Goal: Task Accomplishment & Management: Manage account settings

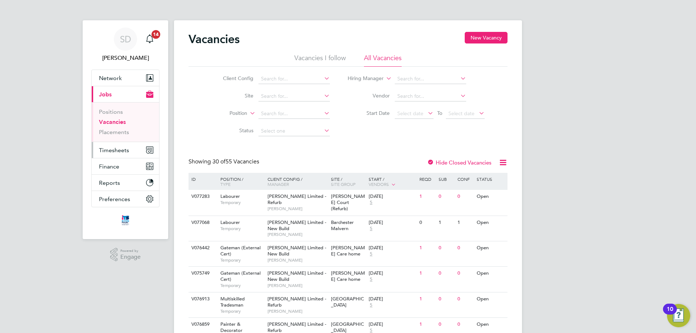
click at [108, 154] on button "Timesheets" at bounding box center [125, 150] width 67 height 16
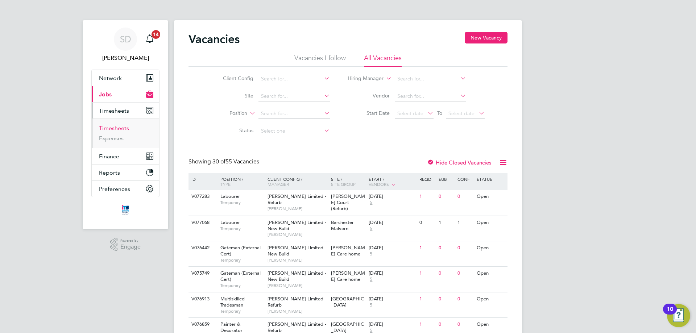
click at [117, 125] on link "Timesheets" at bounding box center [114, 128] width 30 height 7
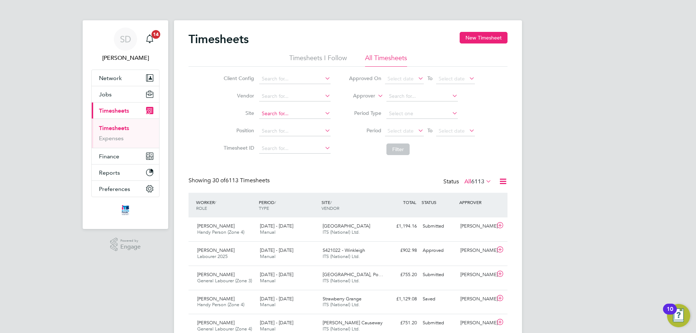
click at [295, 112] on input at bounding box center [294, 114] width 71 height 10
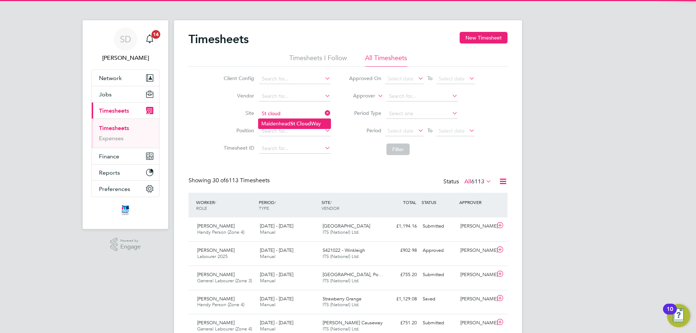
click at [288, 120] on li "Maidenhead St Cloud Way" at bounding box center [295, 124] width 72 height 10
type input "Maidenhead St Cloud Way"
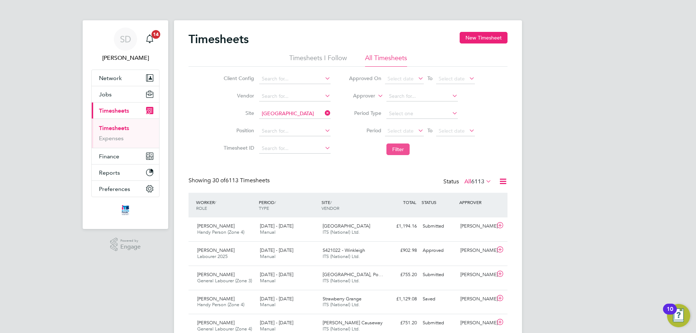
click at [396, 147] on button "Filter" at bounding box center [398, 150] width 23 height 12
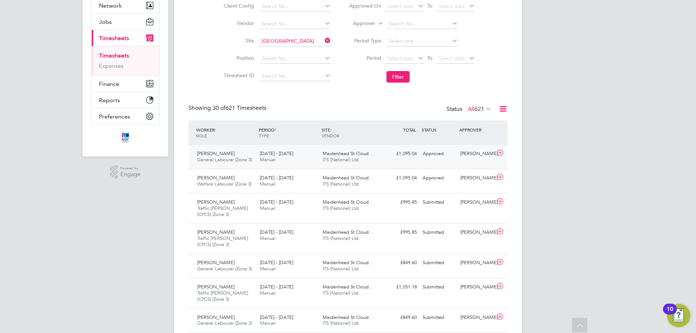
click at [265, 161] on span "Manual" at bounding box center [268, 160] width 16 height 6
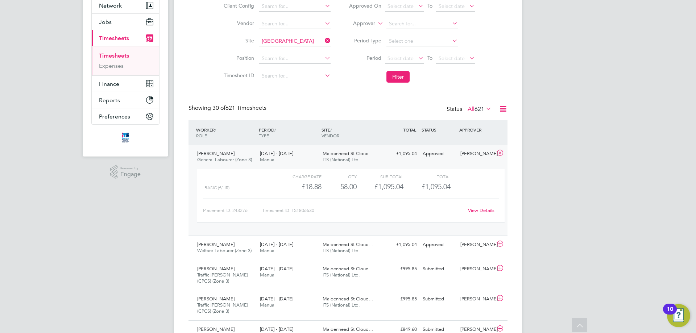
click at [280, 152] on span "[DATE] - [DATE]" at bounding box center [276, 153] width 33 height 6
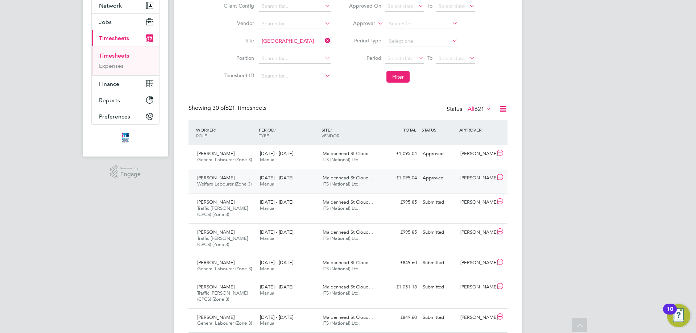
click at [279, 191] on div "Larisa Florentina Olaru Welfare Labourer (Zone 3) 18 - 24 Aug 2025 18 - 24 Aug …" at bounding box center [348, 181] width 319 height 24
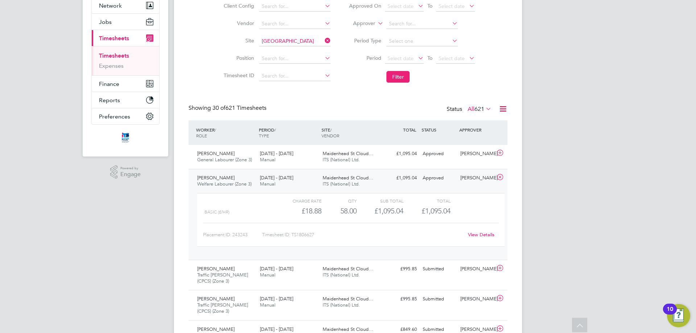
click at [333, 182] on span "ITS (National) Ltd." at bounding box center [341, 184] width 37 height 6
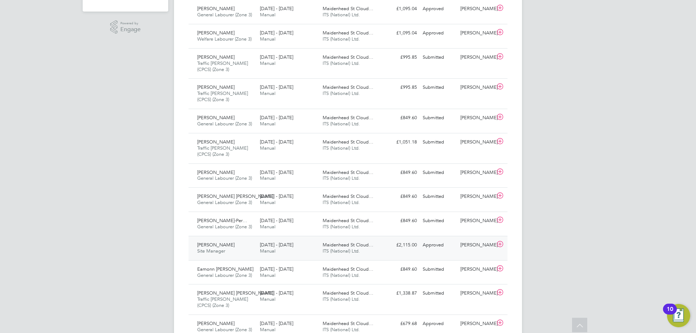
click at [366, 244] on span "Maidenhead St Cloud…" at bounding box center [348, 245] width 51 height 6
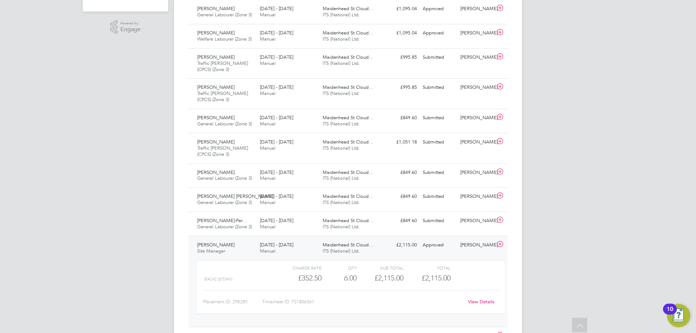
click at [312, 259] on div "Charge rate QTY Sub Total Total basic (£/day) £352.50 6 6.00 6 £2,115.00 £2,115…" at bounding box center [350, 290] width 313 height 67
click at [312, 253] on div "18 - 24 Aug 2025 Manual" at bounding box center [288, 248] width 63 height 18
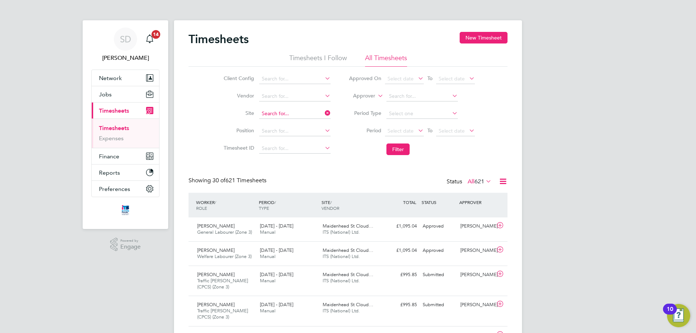
click at [289, 114] on input at bounding box center [294, 114] width 71 height 10
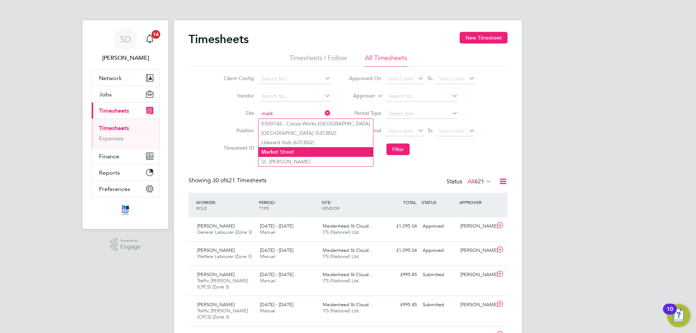
click at [306, 148] on li "Mark et Street" at bounding box center [316, 152] width 115 height 10
type input "[GEOGRAPHIC_DATA]"
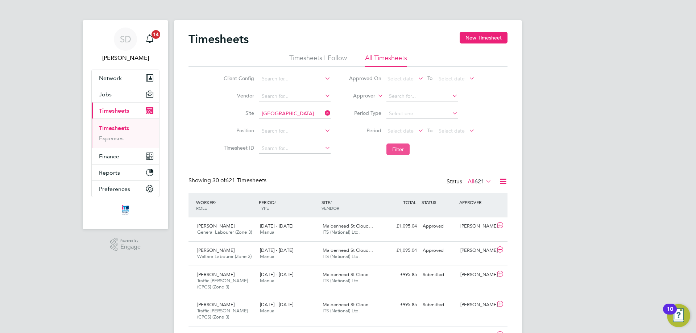
click at [397, 146] on button "Filter" at bounding box center [398, 150] width 23 height 12
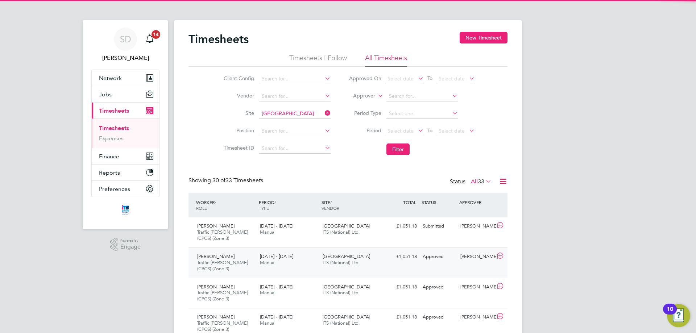
scroll to position [24, 63]
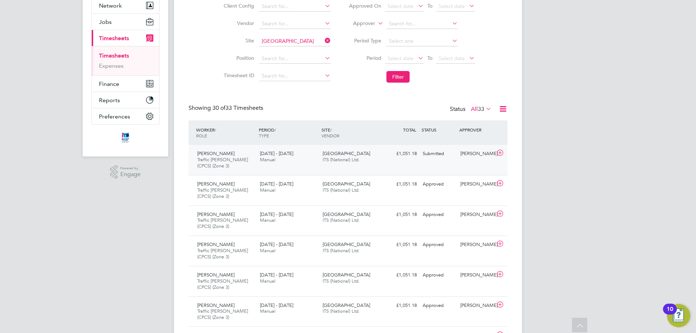
click at [463, 165] on div "Lincoln Ulysses Traffic Marshall (CPCS) (Zone 3) 18 - 24 Aug 2025 18 - 24 Aug 2…" at bounding box center [348, 160] width 319 height 30
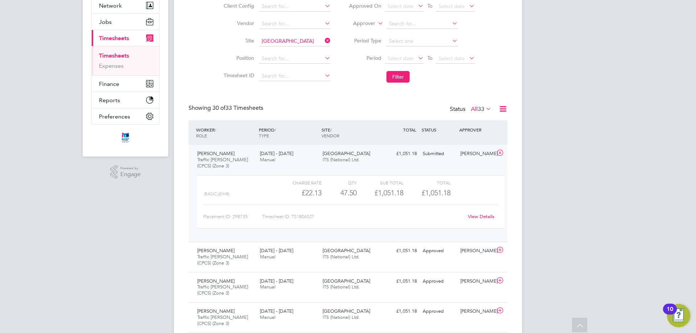
click at [484, 214] on link "View Details" at bounding box center [481, 217] width 26 height 6
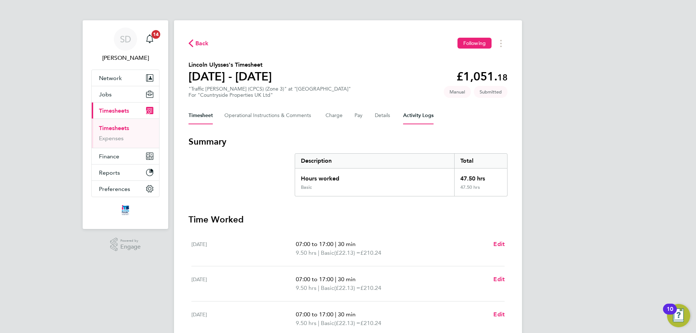
click at [405, 118] on Logs-tab "Activity Logs" at bounding box center [418, 115] width 30 height 17
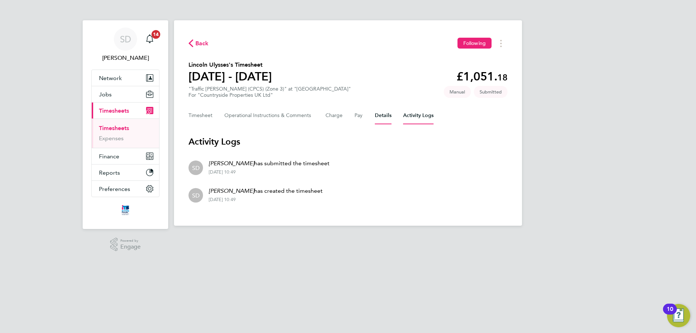
click at [380, 114] on button "Details" at bounding box center [383, 115] width 17 height 17
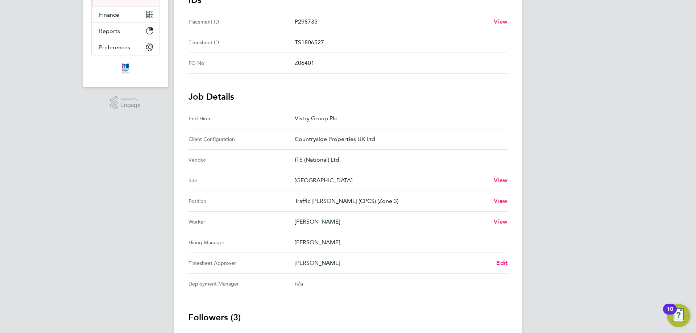
scroll to position [145, 0]
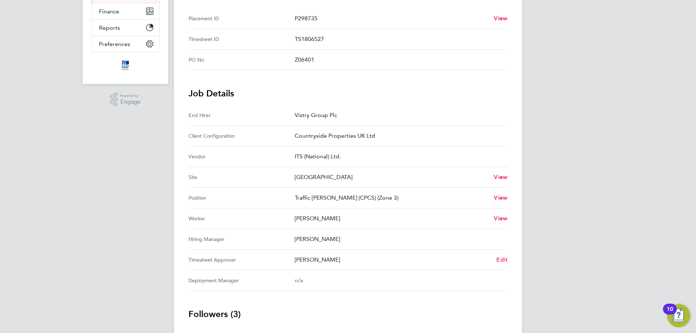
click at [504, 262] on span "Edit" at bounding box center [501, 259] width 11 height 7
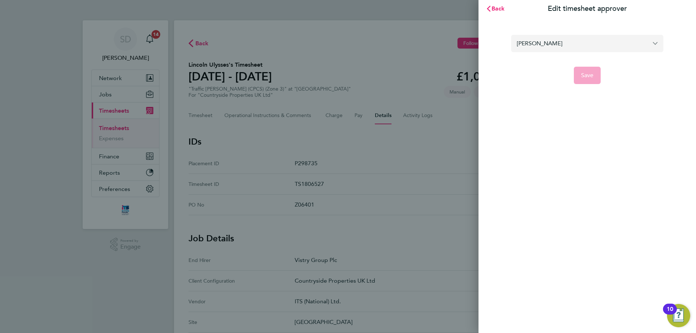
click at [557, 44] on input "[PERSON_NAME]" at bounding box center [587, 43] width 152 height 17
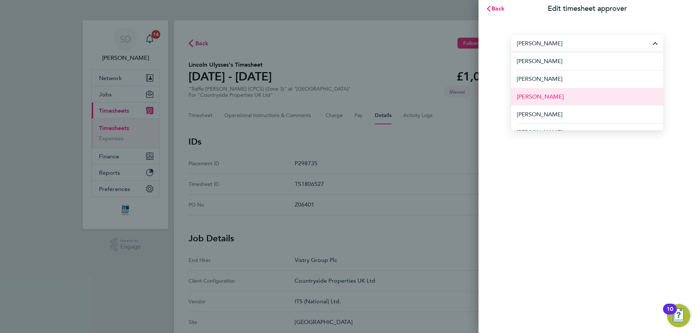
click at [568, 93] on li "[PERSON_NAME]" at bounding box center [587, 97] width 152 height 18
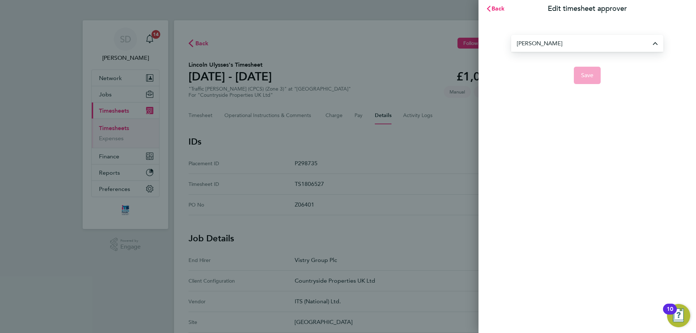
type input "[PERSON_NAME]"
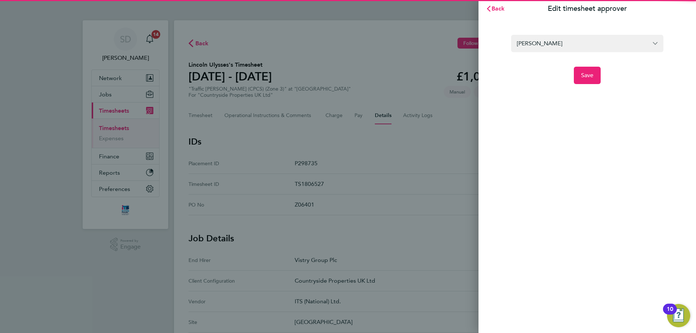
click at [576, 85] on div "[PERSON_NAME] Save" at bounding box center [588, 54] width 218 height 75
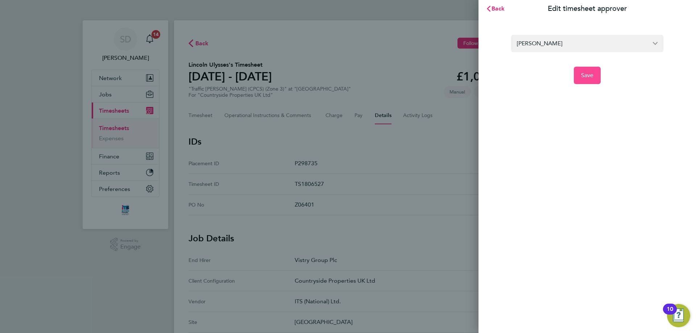
click at [581, 81] on button "Save" at bounding box center [587, 75] width 27 height 17
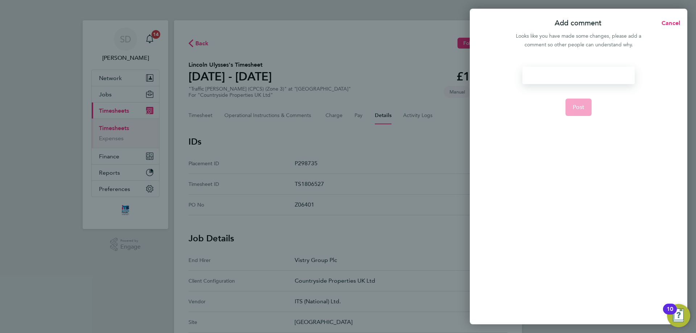
click at [571, 77] on div at bounding box center [579, 75] width 112 height 17
click at [572, 107] on button "Post" at bounding box center [579, 115] width 26 height 17
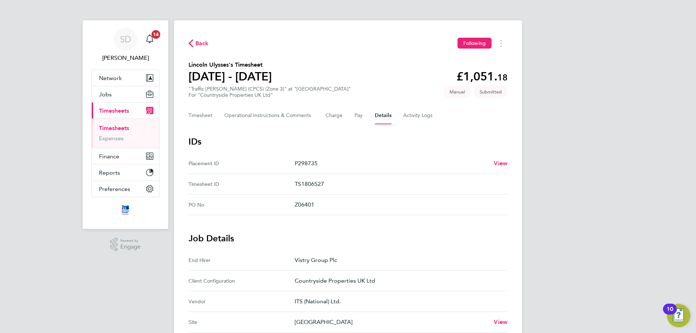
click at [202, 40] on span "Back" at bounding box center [201, 43] width 13 height 9
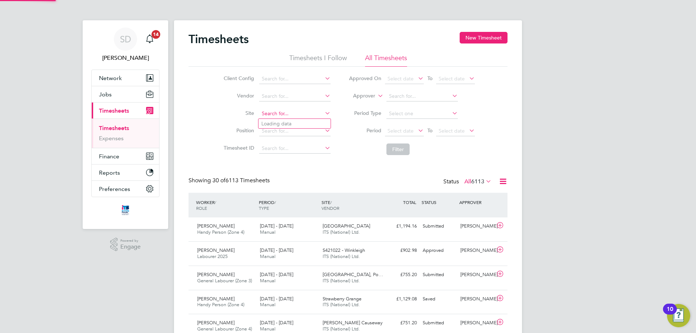
click at [296, 115] on input at bounding box center [294, 114] width 71 height 10
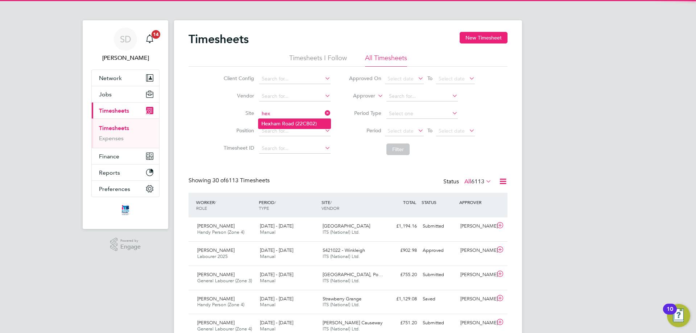
click at [308, 122] on li "[GEOGRAPHIC_DATA] (22CB02)" at bounding box center [295, 124] width 72 height 10
type input "[GEOGRAPHIC_DATA] (22CB02)"
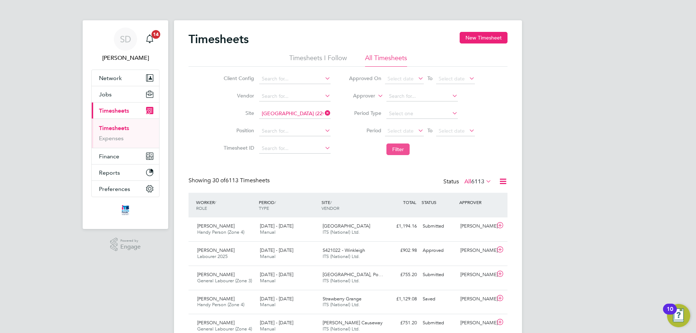
click at [395, 145] on button "Filter" at bounding box center [398, 150] width 23 height 12
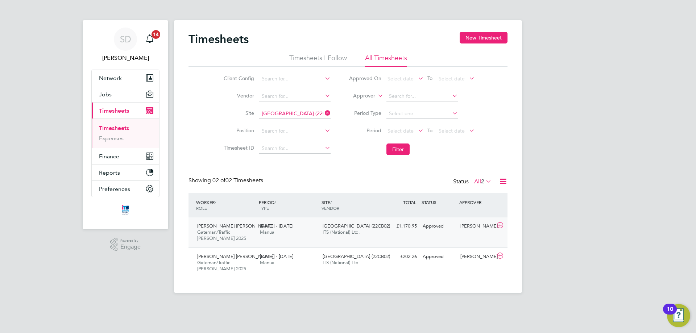
click at [453, 240] on div "[PERSON_NAME] [PERSON_NAME] [PERSON_NAME]/Traffic [PERSON_NAME] 2025 [DATE] - […" at bounding box center [348, 233] width 319 height 30
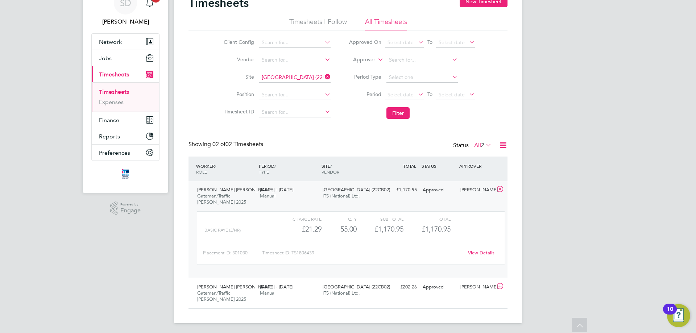
click at [337, 195] on span "ITS (National) Ltd." at bounding box center [341, 196] width 37 height 6
